Goal: Information Seeking & Learning: Learn about a topic

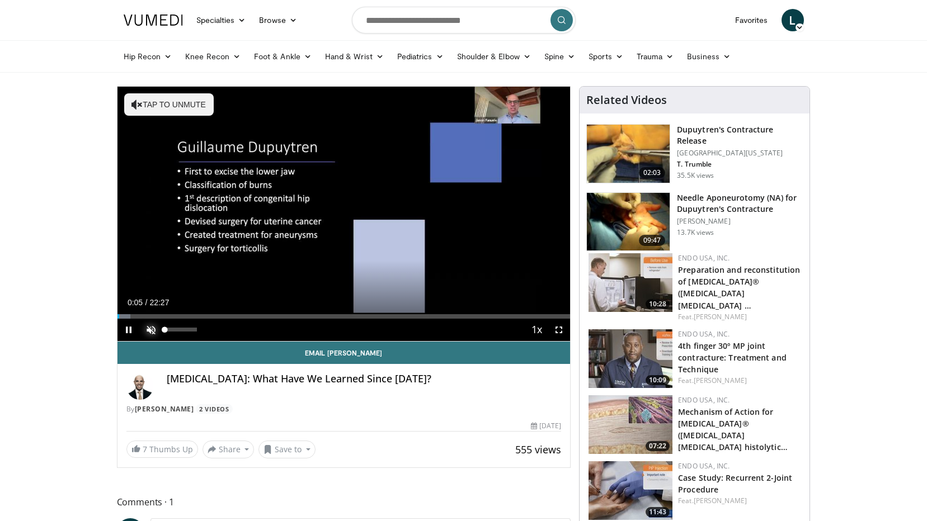
click at [148, 327] on span "Video Player" at bounding box center [151, 330] width 22 height 22
click at [173, 330] on div "Volume Level" at bounding box center [169, 330] width 8 height 4
click at [177, 330] on div "Volume Level" at bounding box center [171, 330] width 12 height 4
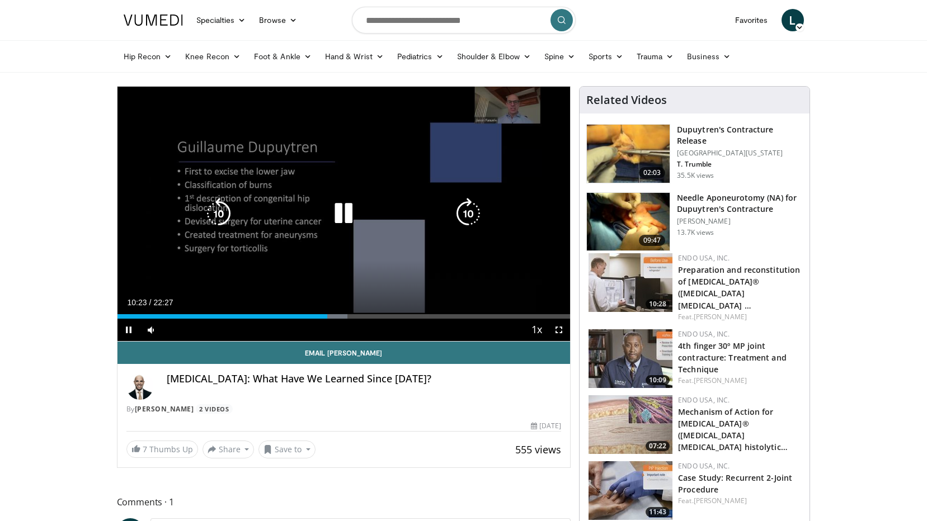
click at [220, 210] on icon "Video Player" at bounding box center [218, 213] width 31 height 31
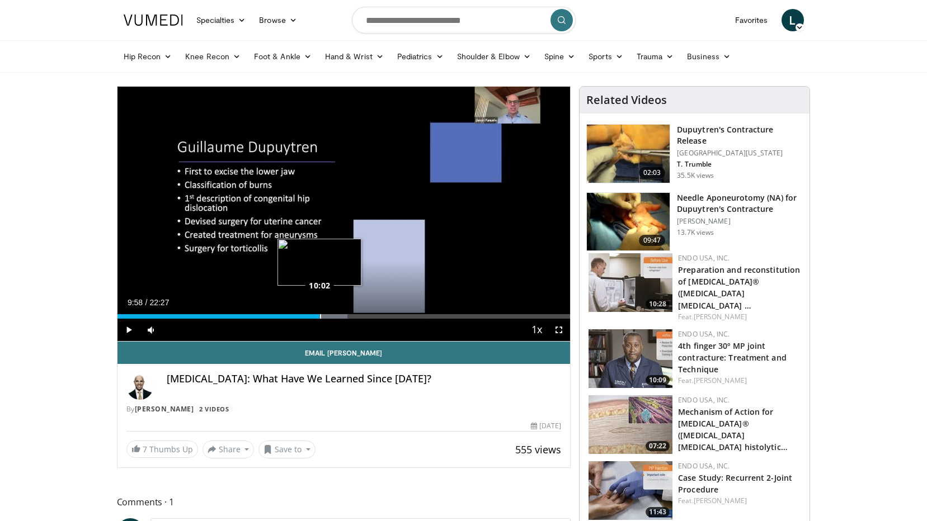
drag, startPoint x: 325, startPoint y: 315, endPoint x: 318, endPoint y: 317, distance: 6.8
click at [318, 317] on div "10:03" at bounding box center [218, 316] width 202 height 4
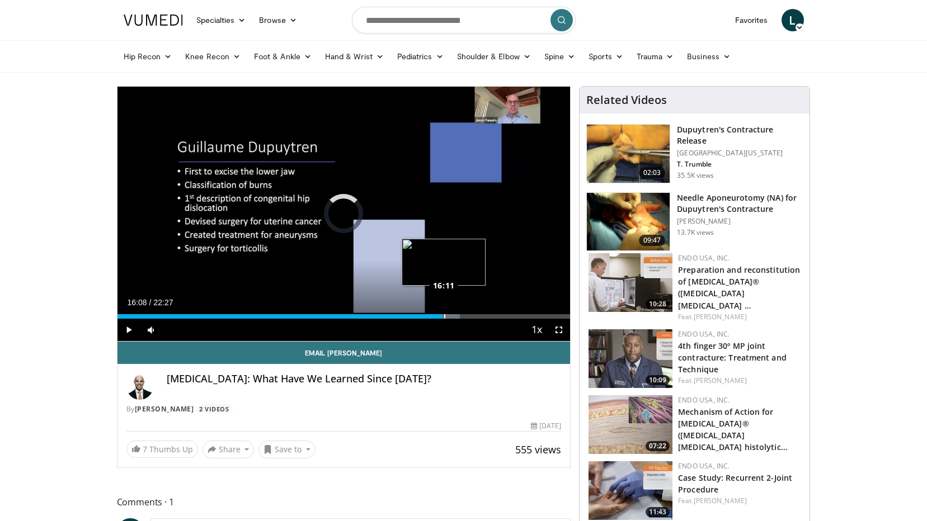
drag, startPoint x: 435, startPoint y: 317, endPoint x: 444, endPoint y: 315, distance: 9.0
click at [444, 315] on div "Loaded : 75.70% 16:09 16:11" at bounding box center [343, 316] width 453 height 4
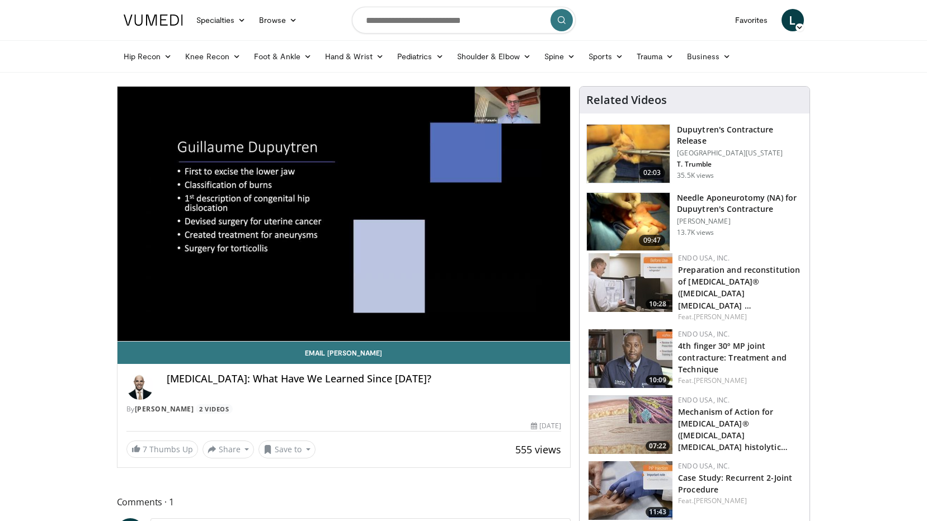
click at [655, 147] on img at bounding box center [628, 154] width 83 height 58
